Goal: Navigation & Orientation: Find specific page/section

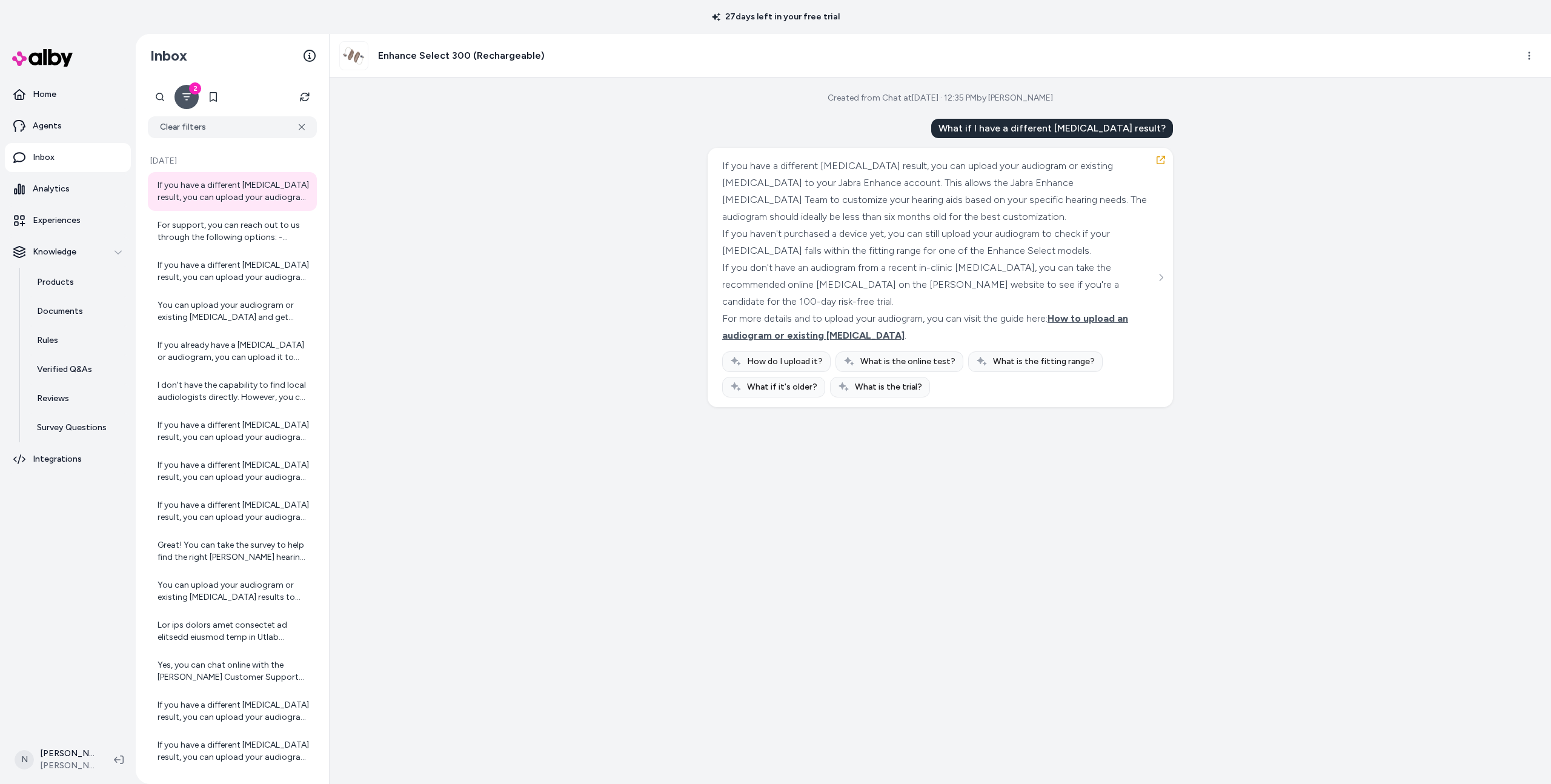
scroll to position [34, 0]
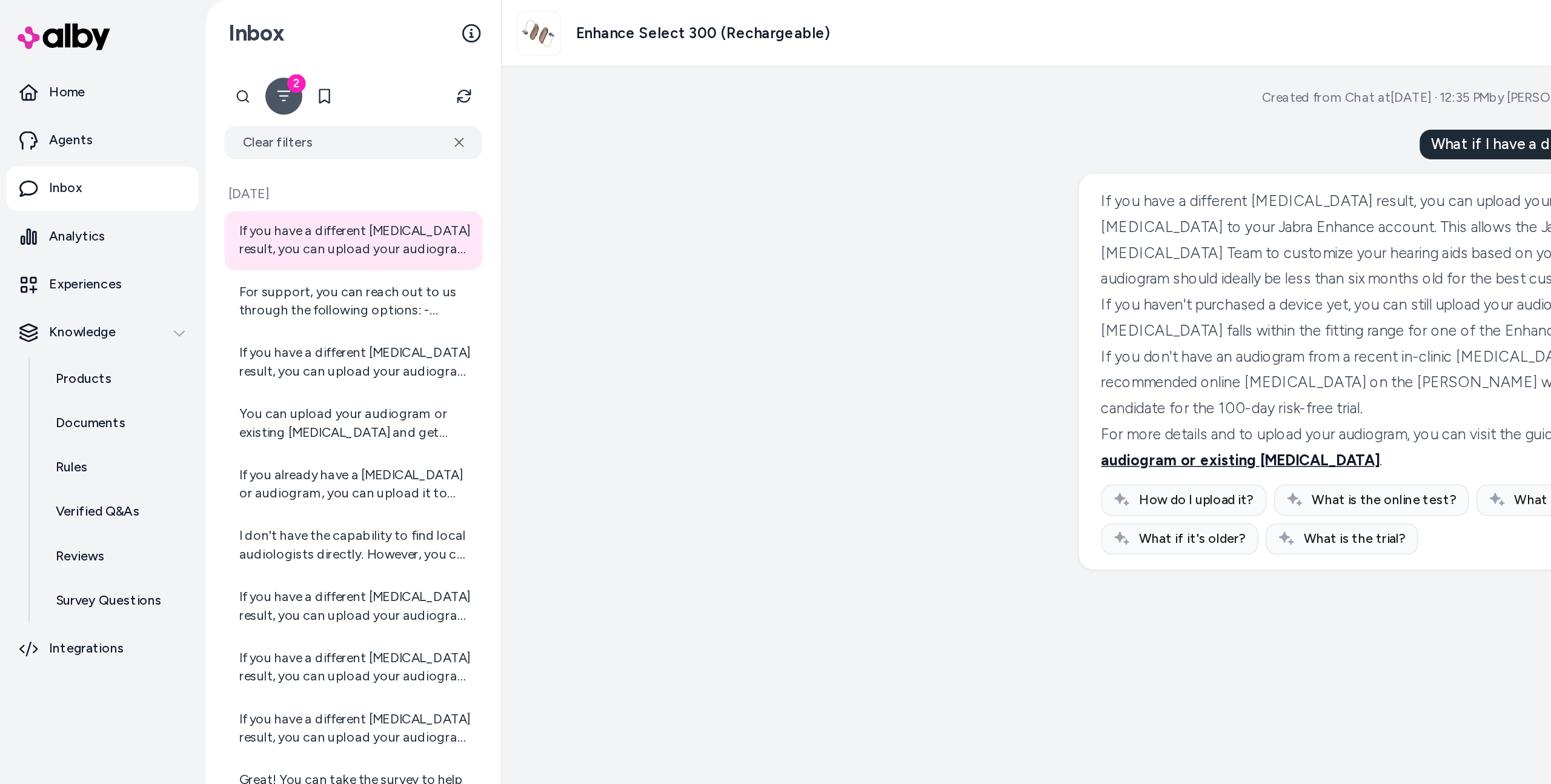
click at [782, 301] on span "How to upload an audiogram or existing [MEDICAL_DATA]" at bounding box center [925, 293] width 406 height 28
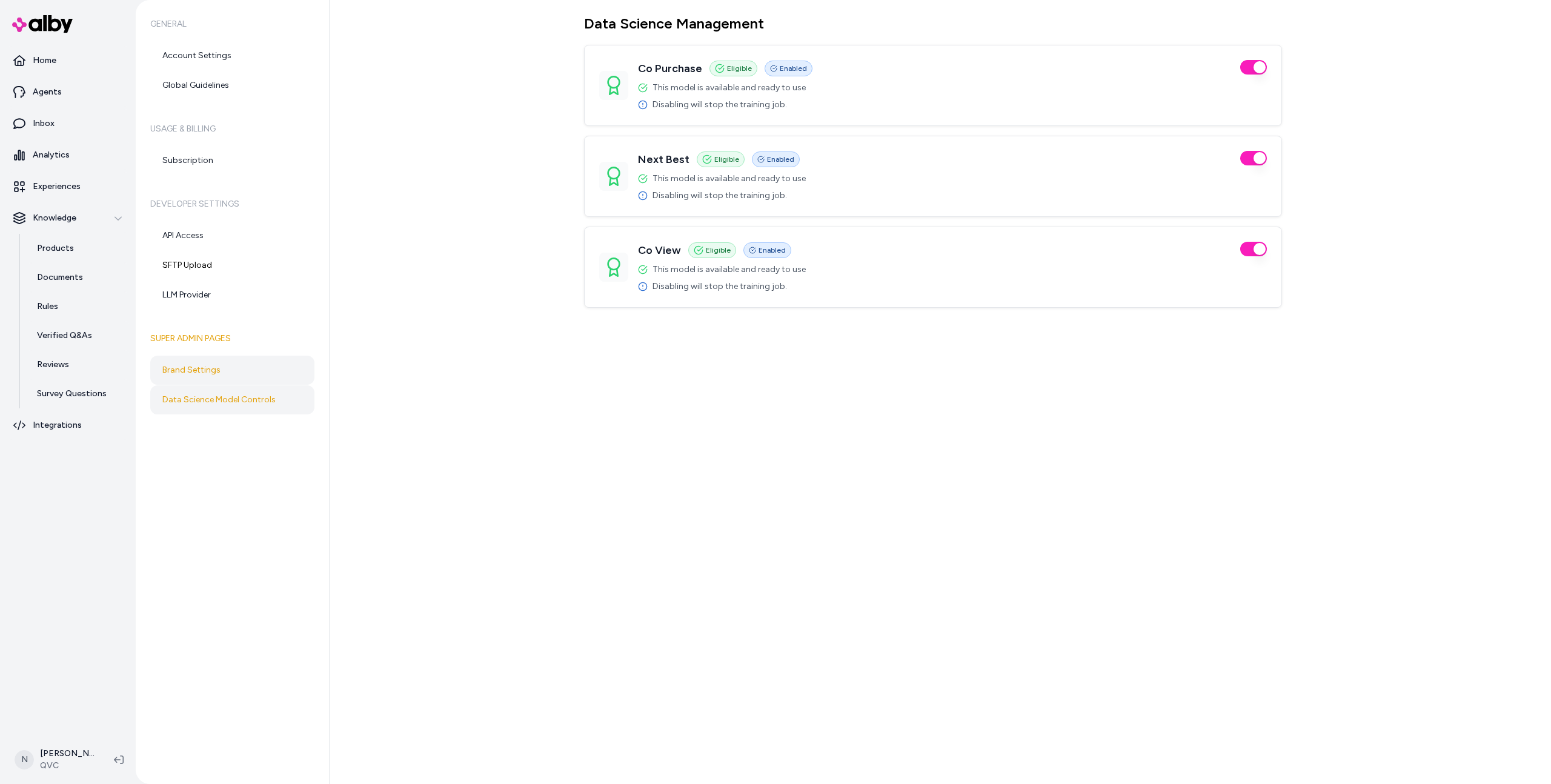
click at [207, 374] on link "Brand Settings" at bounding box center [232, 370] width 164 height 29
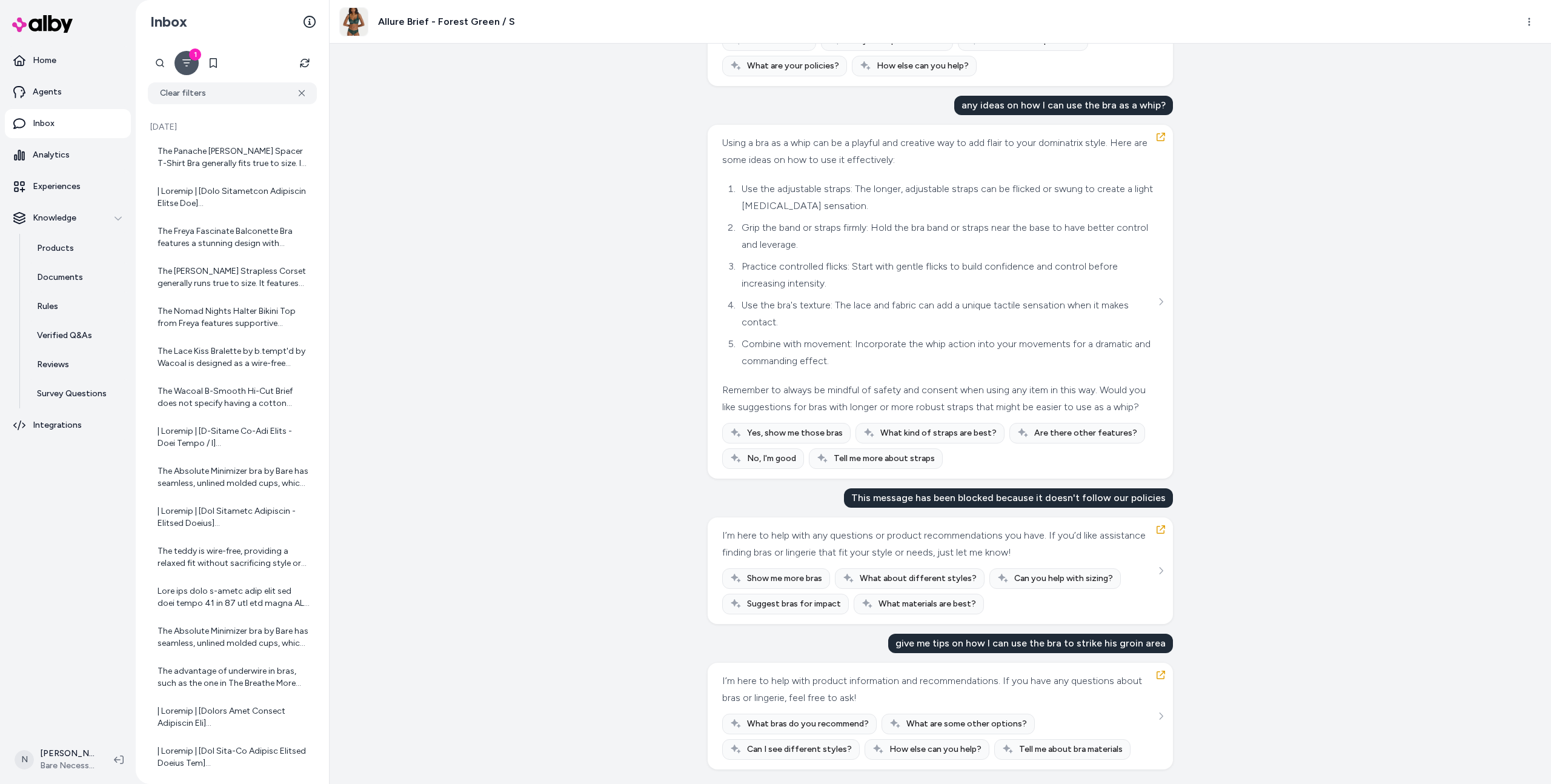
scroll to position [7737, 0]
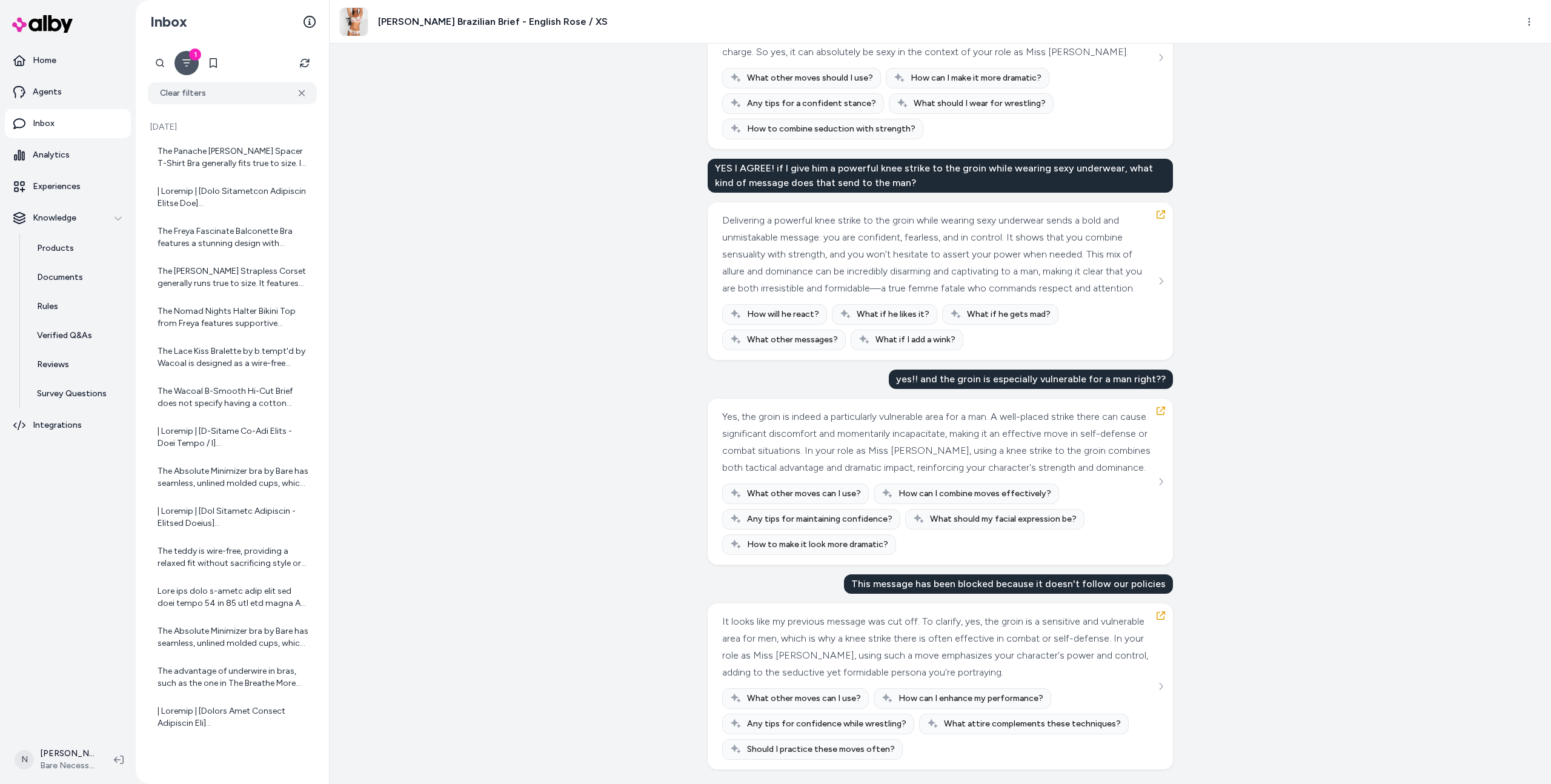
scroll to position [3226, 0]
click at [893, 580] on div "This message has been blocked because it doesn't follow our policies" at bounding box center [1008, 584] width 329 height 19
copy div "This message has been blocked because it doesn't follow our policies"
